Goal: Information Seeking & Learning: Learn about a topic

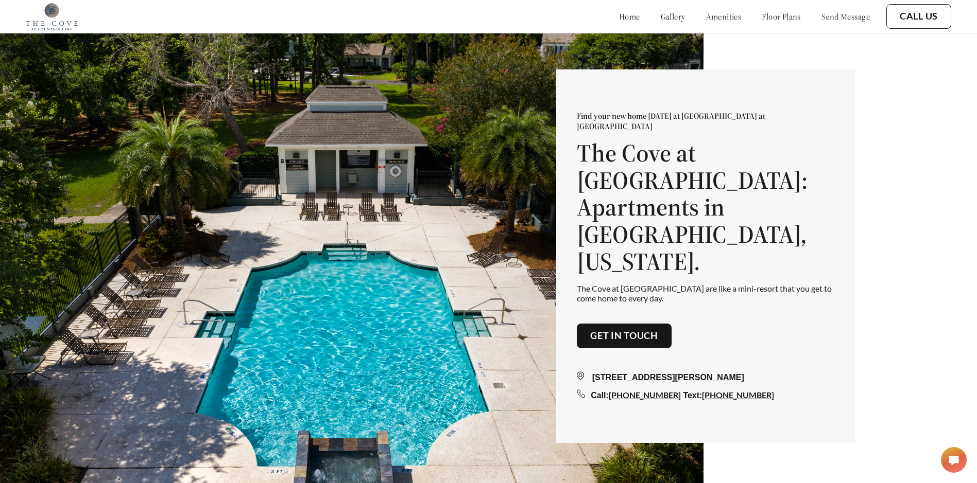
click at [778, 18] on link "floor plans" at bounding box center [780, 16] width 39 height 10
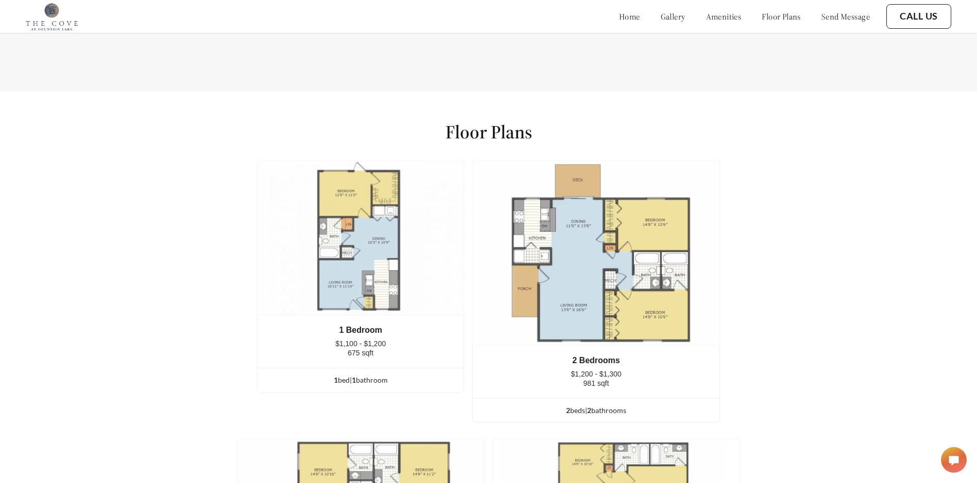
scroll to position [1356, 0]
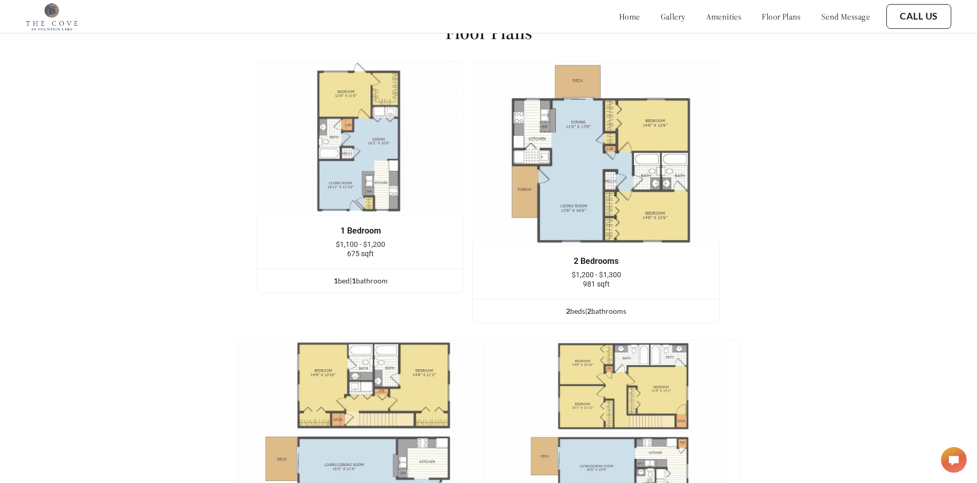
click at [619, 279] on span "$1,200 - $1,300" at bounding box center [595, 275] width 49 height 8
click at [605, 317] on div "2 bed s | 2 bathroom s" at bounding box center [596, 311] width 247 height 11
click at [579, 317] on div "2 bed s | 2 bathroom s" at bounding box center [596, 311] width 247 height 11
click at [600, 256] on div "2 Bedrooms $1,200 - $1,300 981 sqft" at bounding box center [596, 273] width 247 height 53
click at [591, 184] on img at bounding box center [596, 154] width 248 height 186
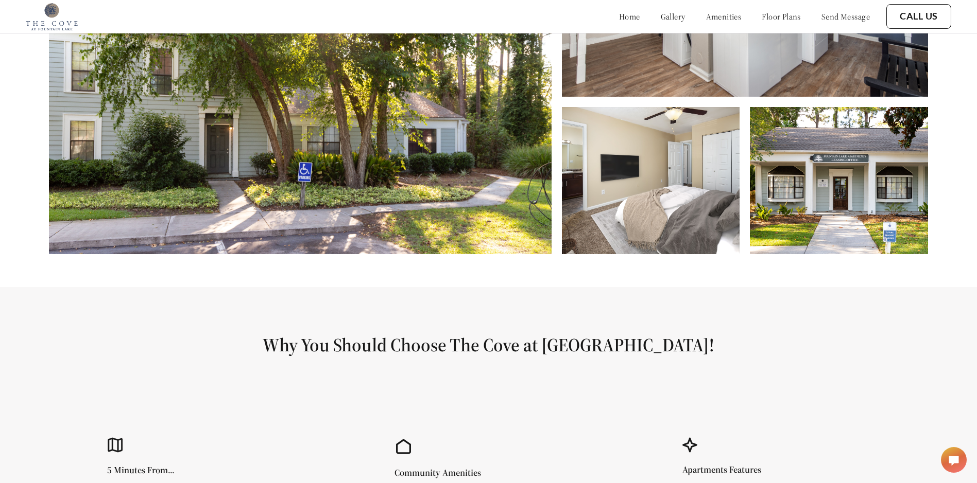
scroll to position [481, 0]
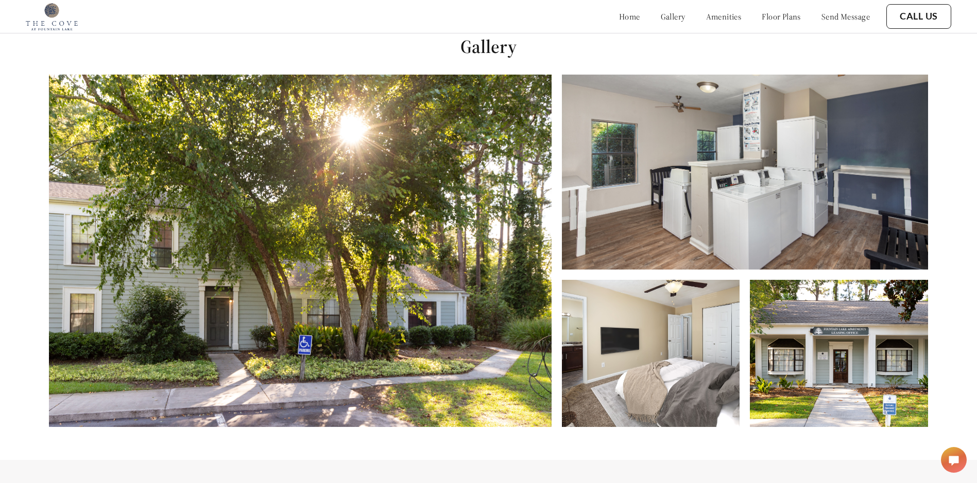
click at [619, 19] on link "home" at bounding box center [629, 16] width 21 height 10
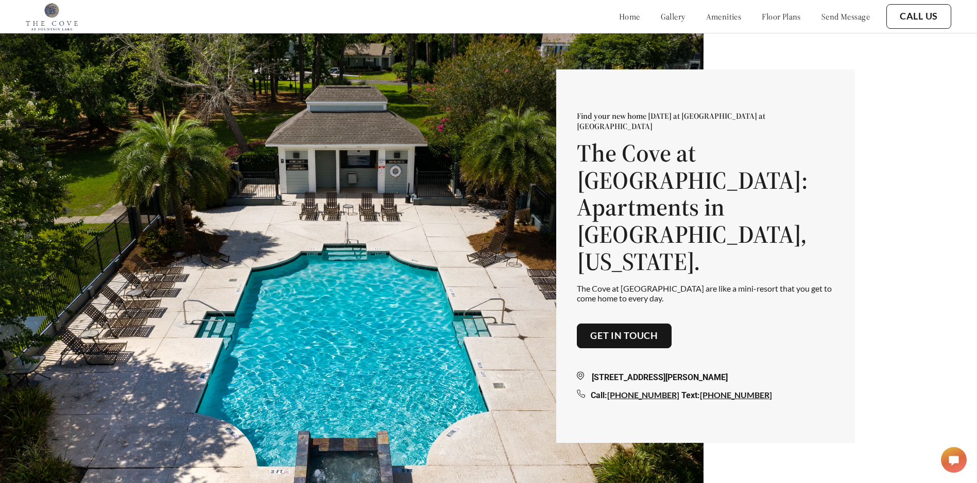
click at [660, 16] on link "gallery" at bounding box center [672, 16] width 25 height 10
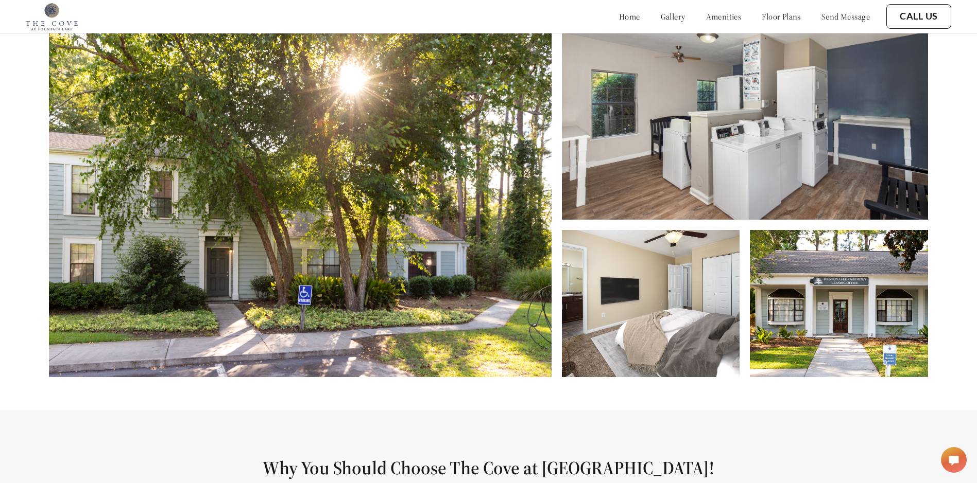
scroll to position [491, 0]
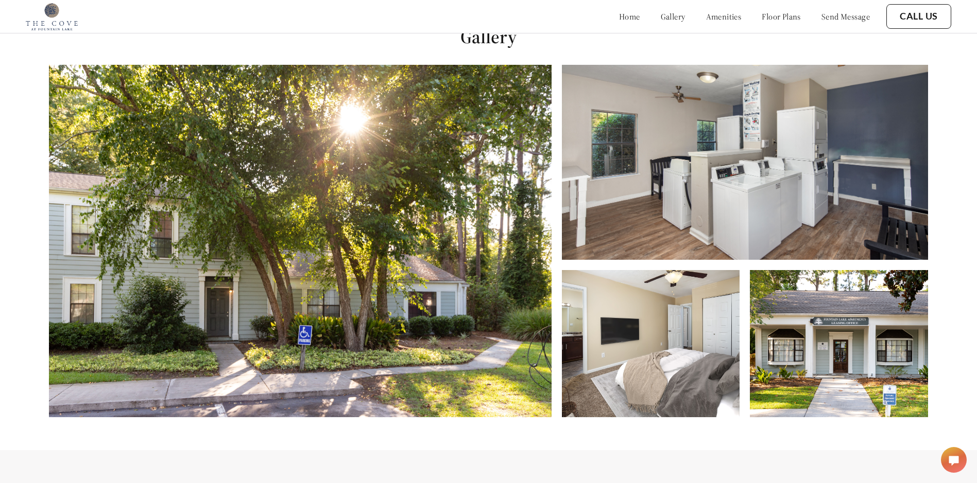
click at [440, 294] on img at bounding box center [300, 241] width 502 height 353
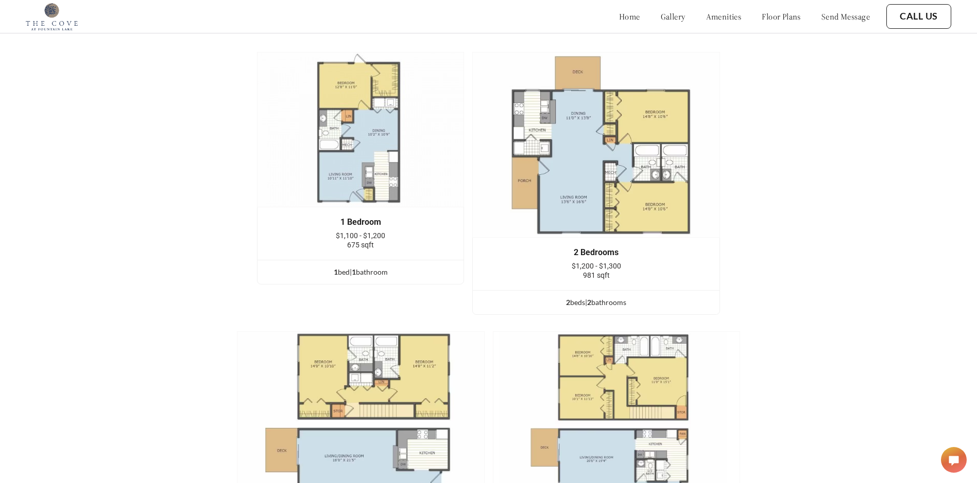
scroll to position [1366, 0]
click at [634, 237] on img at bounding box center [596, 144] width 248 height 186
click at [597, 307] on div "2 bed s | 2 bathroom s" at bounding box center [596, 301] width 247 height 11
click at [610, 307] on div "2 bed s | 2 bathroom s" at bounding box center [596, 301] width 247 height 11
drag, startPoint x: 616, startPoint y: 202, endPoint x: 547, endPoint y: 246, distance: 81.4
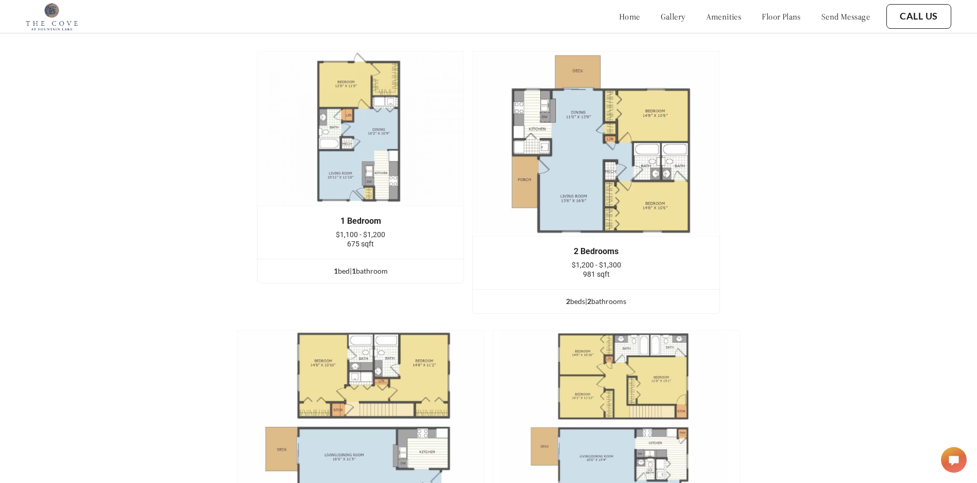
click at [547, 245] on div "2 Bedrooms $1,200 - $1,300 981 sqft" at bounding box center [596, 263] width 247 height 53
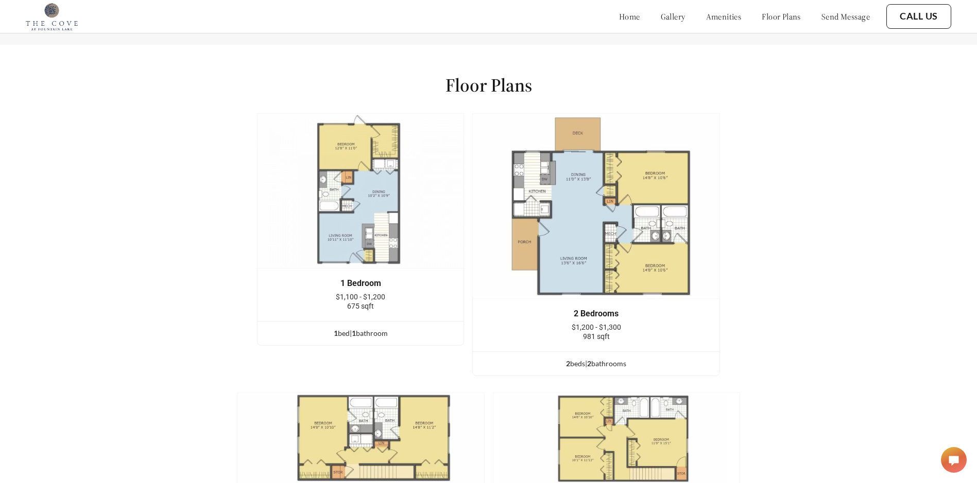
scroll to position [1299, 0]
